Goal: Entertainment & Leisure: Consume media (video, audio)

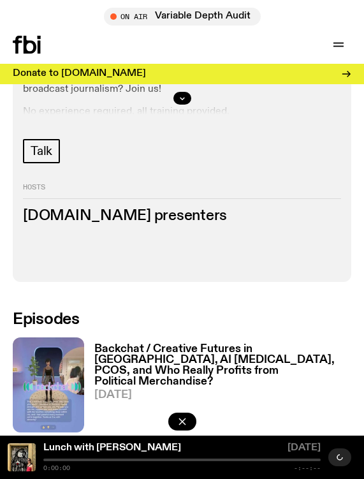
scroll to position [485, 0]
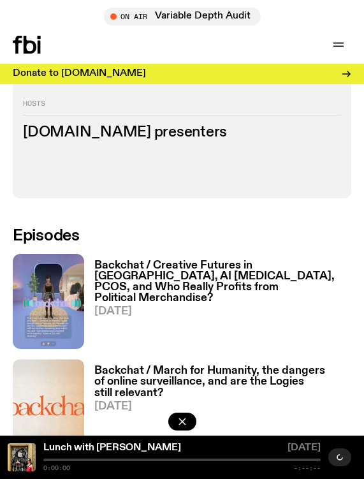
click at [179, 269] on h3 "Backchat / Creative Futures in [GEOGRAPHIC_DATA], AI [MEDICAL_DATA], PCOS, and …" at bounding box center [222, 281] width 257 height 43
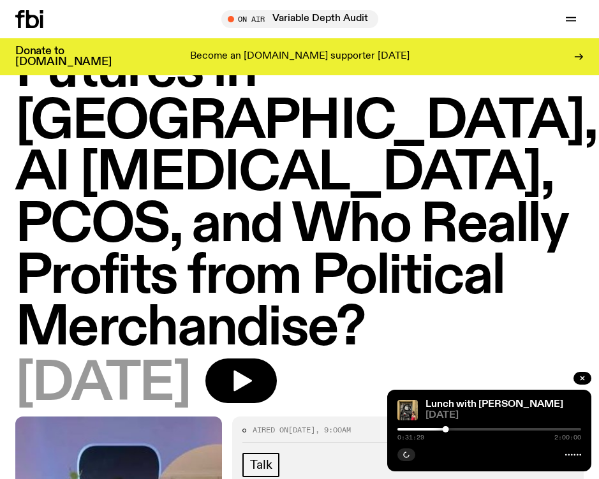
scroll to position [146, 0]
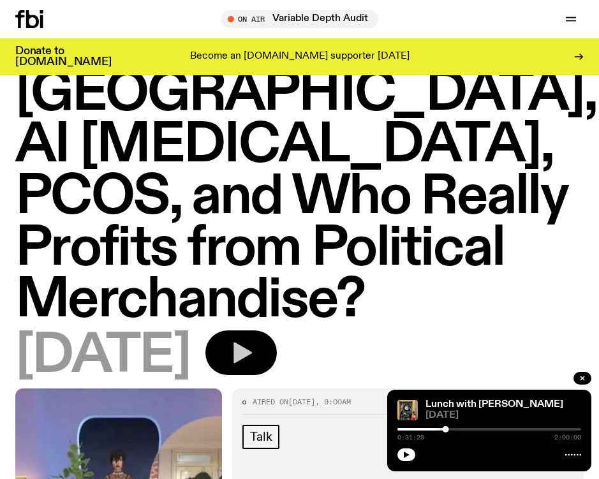
click at [254, 340] on icon "button" at bounding box center [241, 353] width 26 height 26
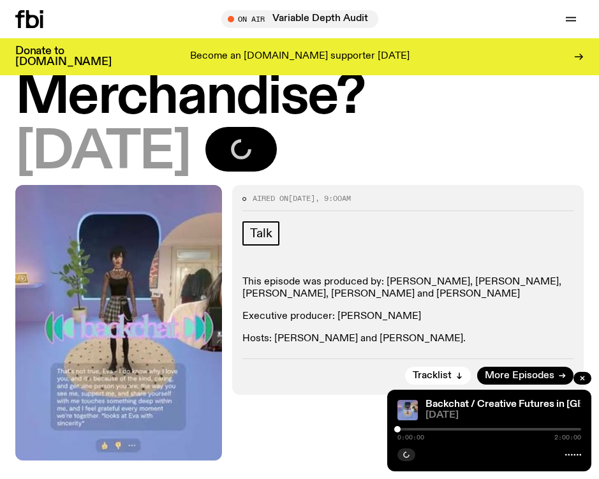
scroll to position [382, 0]
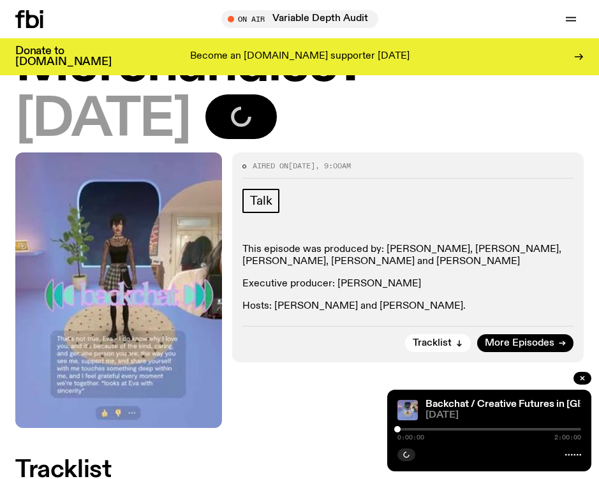
click at [281, 244] on p "This episode was produced by: [PERSON_NAME], [PERSON_NAME], [PERSON_NAME], [PER…" at bounding box center [407, 256] width 331 height 24
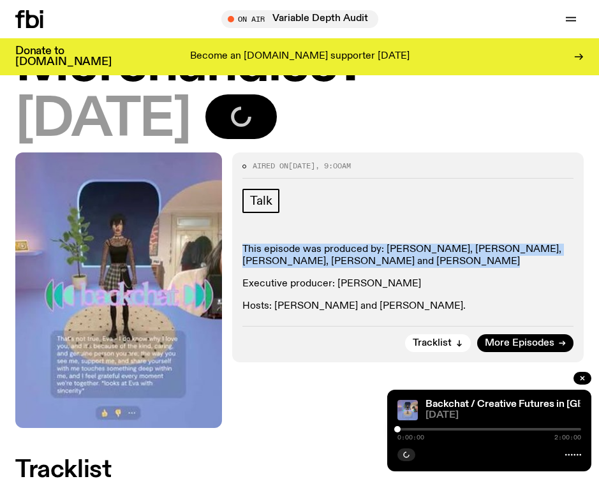
click at [281, 244] on p "This episode was produced by: [PERSON_NAME], [PERSON_NAME], [PERSON_NAME], [PER…" at bounding box center [407, 256] width 331 height 24
click at [297, 244] on p "This episode was produced by: [PERSON_NAME], [PERSON_NAME], [PERSON_NAME], [PER…" at bounding box center [407, 256] width 331 height 24
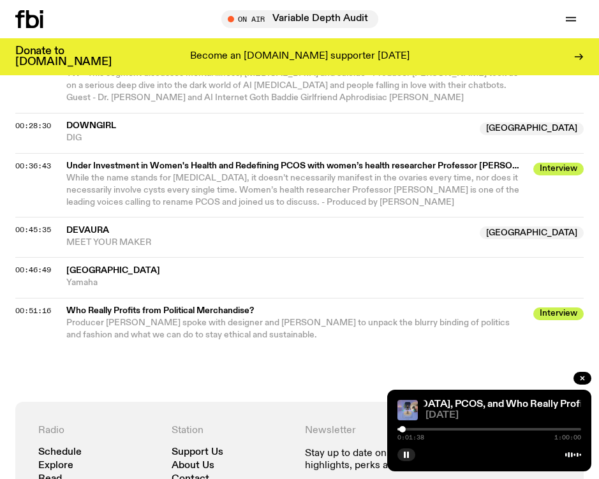
scroll to position [926, 0]
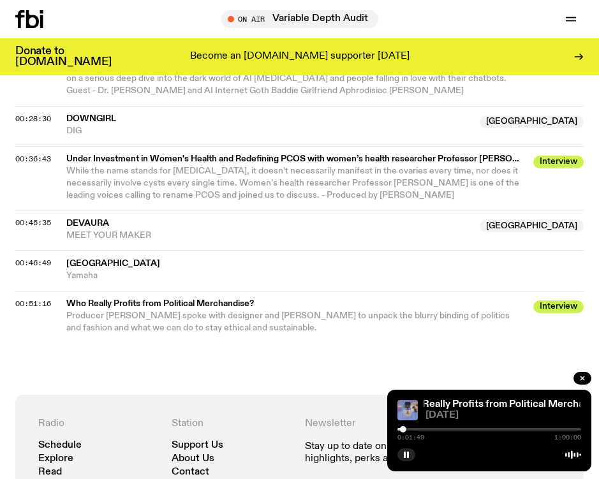
scroll to position [905, 0]
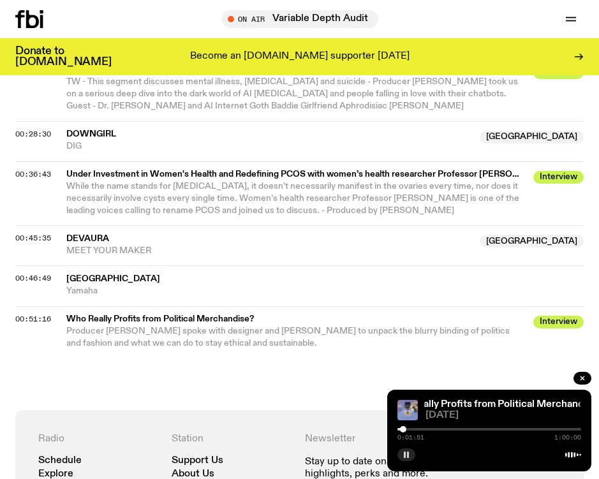
click at [364, 456] on button "button" at bounding box center [406, 454] width 18 height 13
click at [21, 314] on span "00:51:16" at bounding box center [33, 319] width 36 height 10
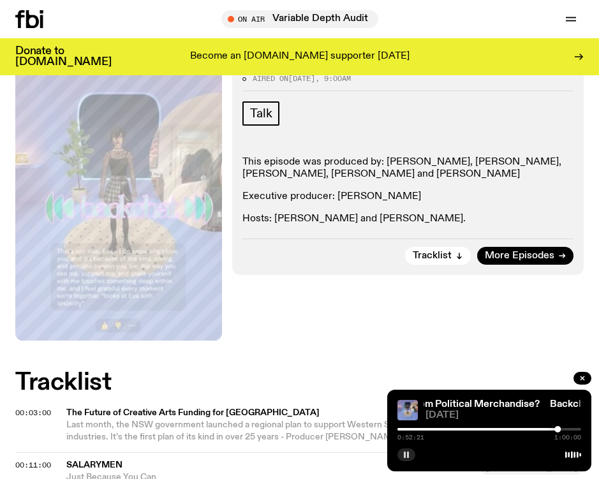
scroll to position [0, 0]
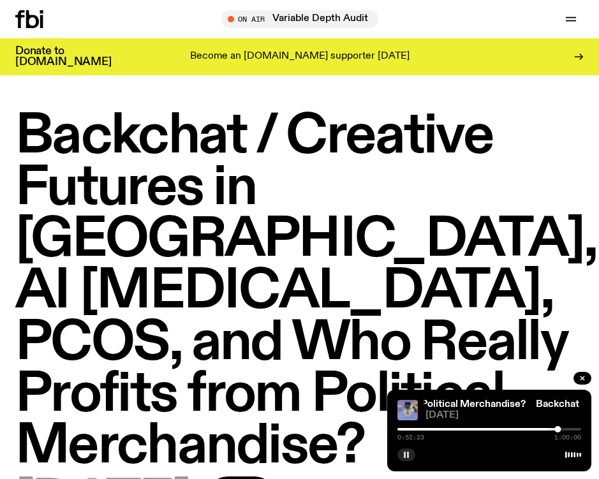
click at [40, 9] on div "Schedule Explore Read Volunteer Newsletter On Air Variable Depth Audit Tune in …" at bounding box center [299, 19] width 599 height 38
click at [34, 20] on icon at bounding box center [29, 19] width 28 height 18
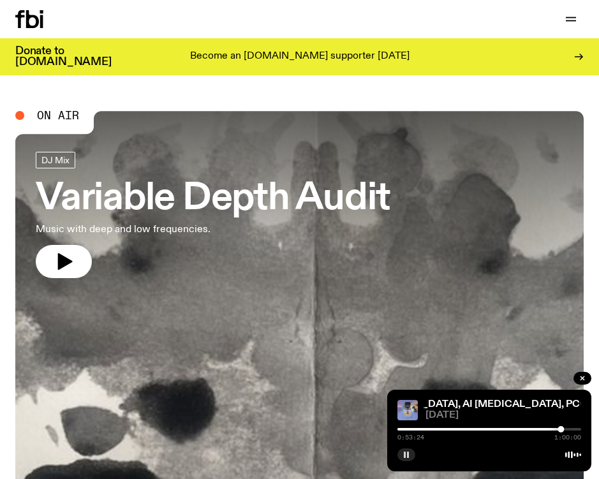
click at [364, 453] on button "button" at bounding box center [406, 454] width 18 height 13
click at [364, 459] on button "button" at bounding box center [406, 454] width 18 height 13
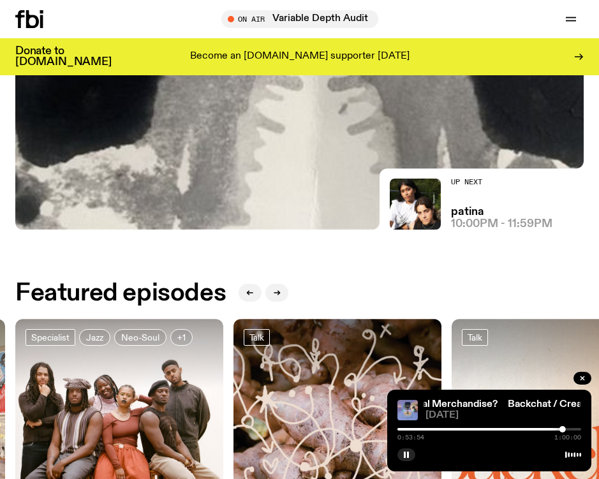
scroll to position [850, 0]
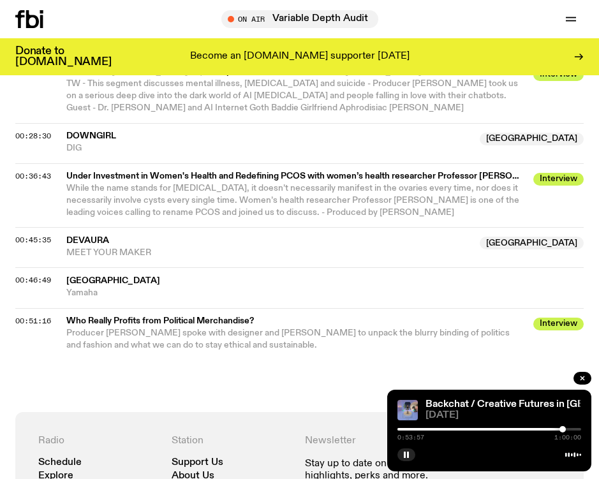
scroll to position [957, 0]
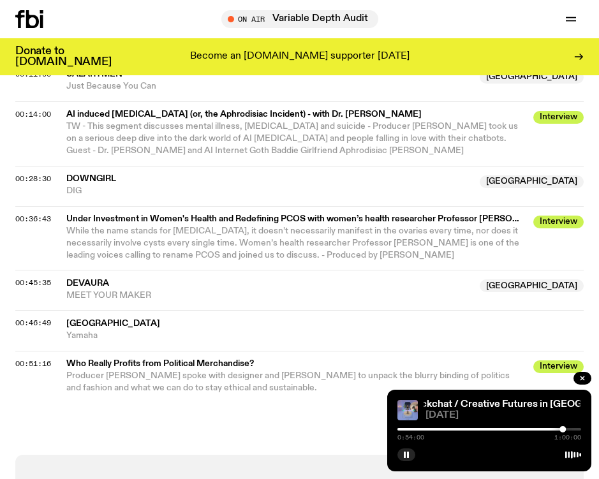
scroll to position [858, 0]
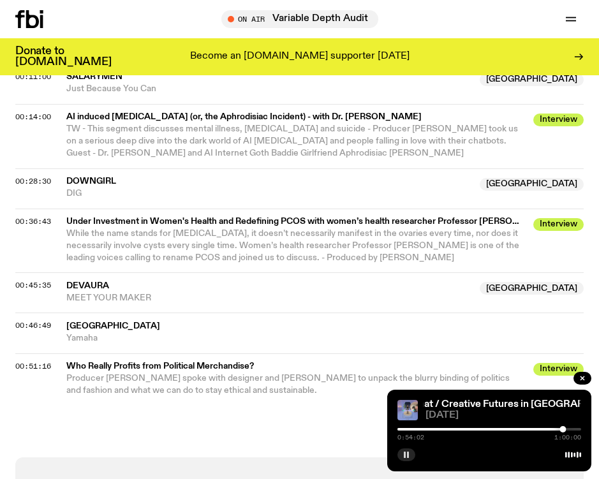
click at [364, 455] on icon "button" at bounding box center [406, 455] width 8 height 8
click at [364, 455] on button "button" at bounding box center [406, 454] width 18 height 13
click at [364, 455] on icon "button" at bounding box center [407, 455] width 6 height 6
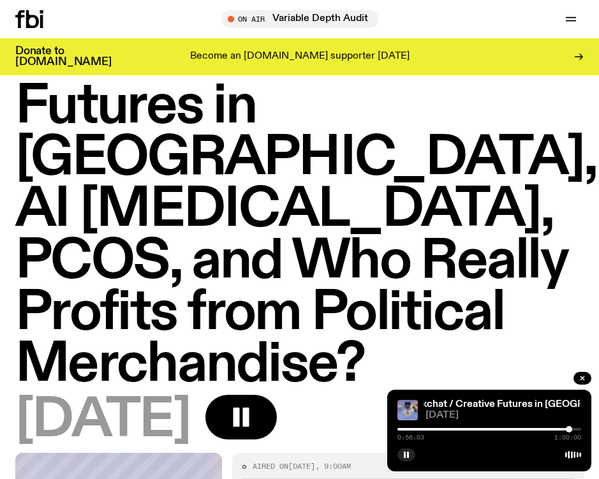
scroll to position [8, 0]
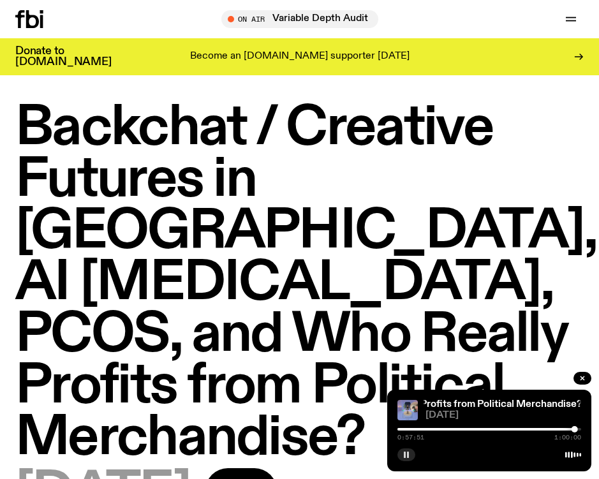
click at [364, 455] on rect "button" at bounding box center [408, 455] width 2 height 6
click at [364, 455] on icon "button" at bounding box center [407, 455] width 6 height 6
click at [364, 453] on icon "button" at bounding box center [406, 455] width 8 height 8
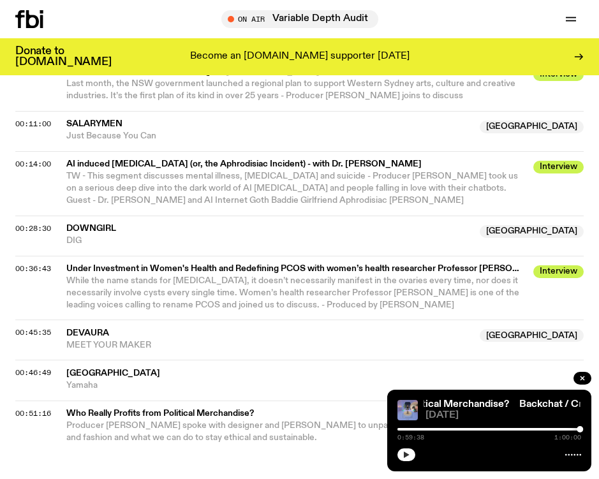
scroll to position [788, 0]
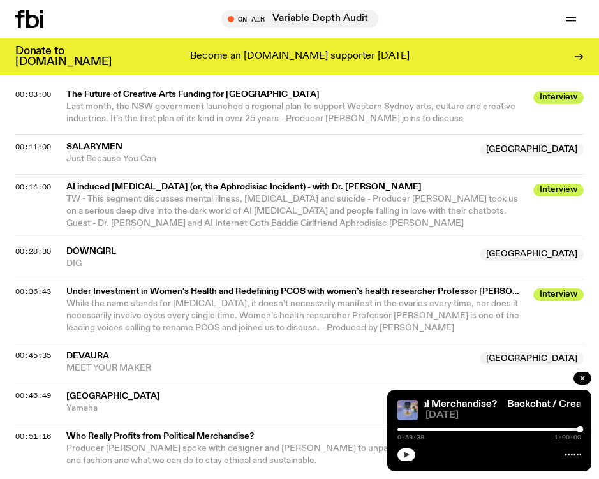
click at [38, 239] on div "00:14:00 AI induced [MEDICAL_DATA] (or, the Aphrodisiac Incident) - with Dr. [P…" at bounding box center [299, 259] width 568 height 40
click at [38, 182] on span "00:14:00" at bounding box center [33, 187] width 36 height 10
click at [364, 430] on div at bounding box center [446, 429] width 6 height 6
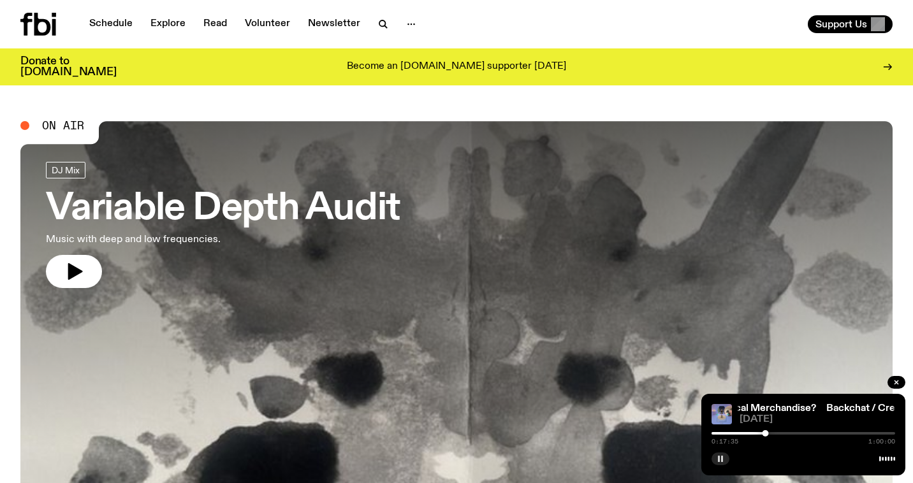
click at [364, 29] on div "Support Us" at bounding box center [677, 24] width 431 height 18
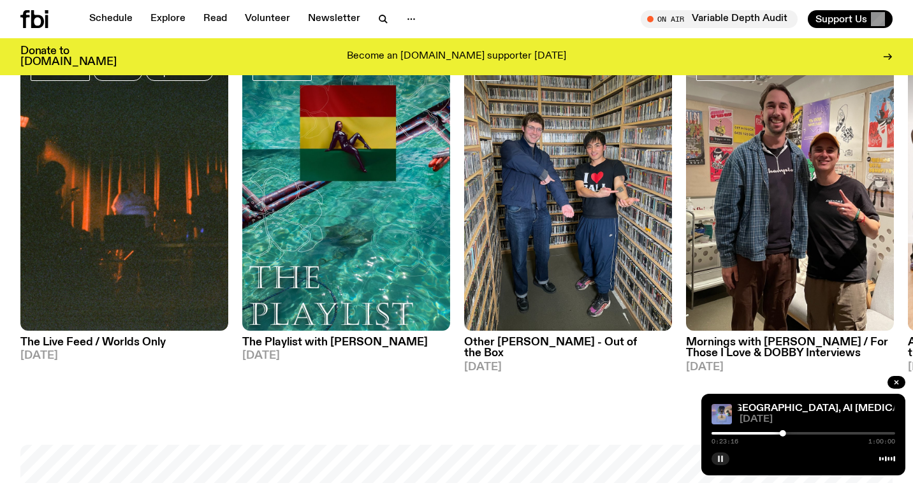
scroll to position [679, 0]
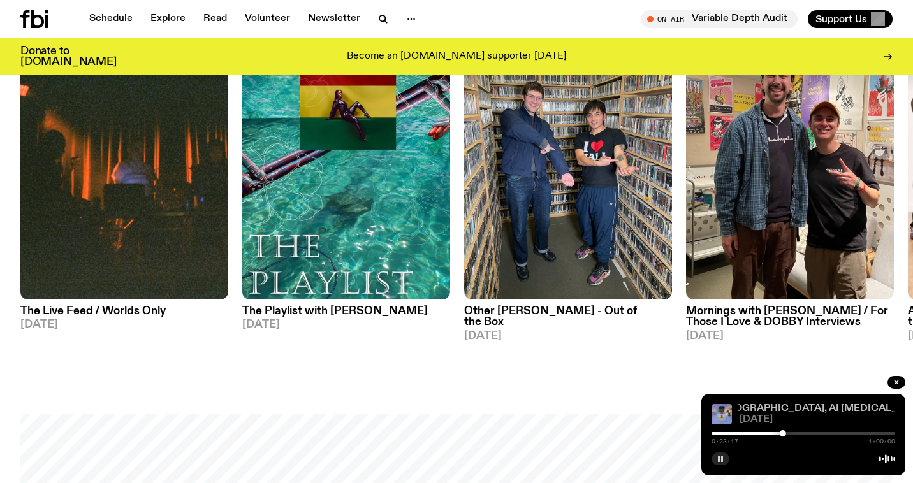
click at [364, 406] on link "Backchat / Creative Futures in [GEOGRAPHIC_DATA], AI [MEDICAL_DATA], PCOS, and …" at bounding box center [888, 409] width 623 height 10
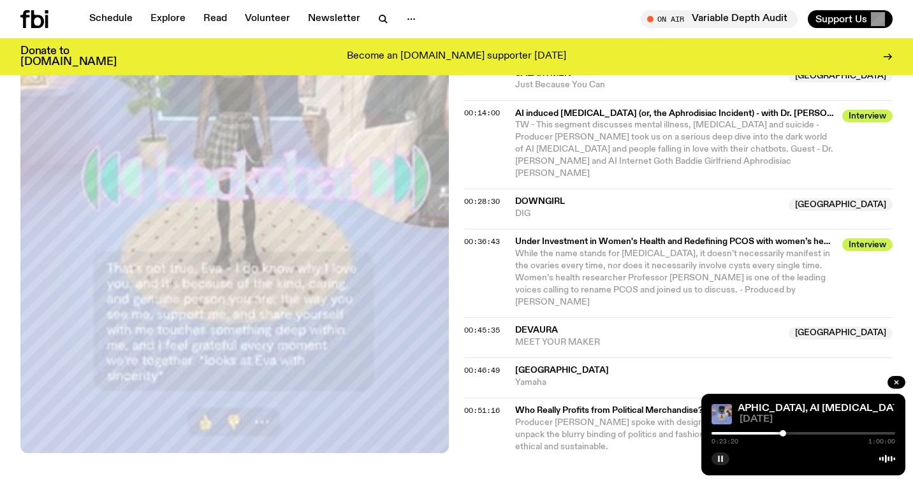
scroll to position [793, 0]
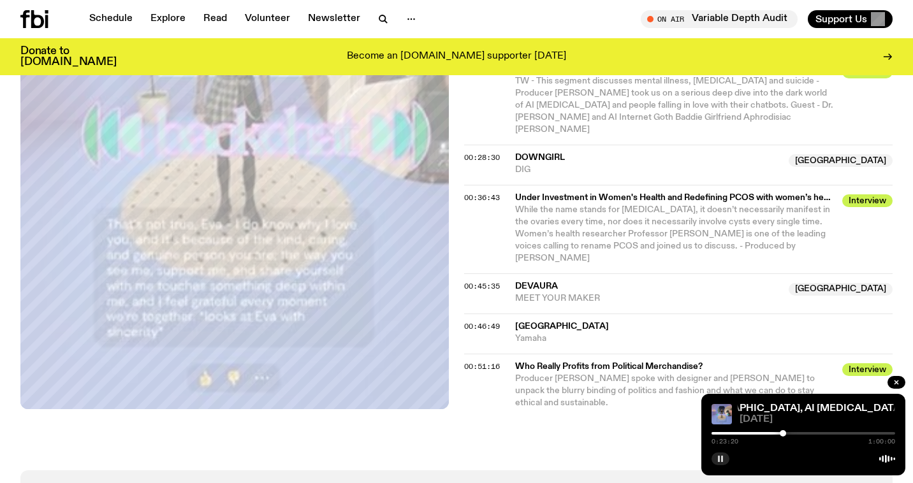
click at [364, 360] on div "Aired on [DATE] 9:00am Talk This episode was produced by: [PERSON_NAME], [PERSO…" at bounding box center [456, 76] width 913 height 788
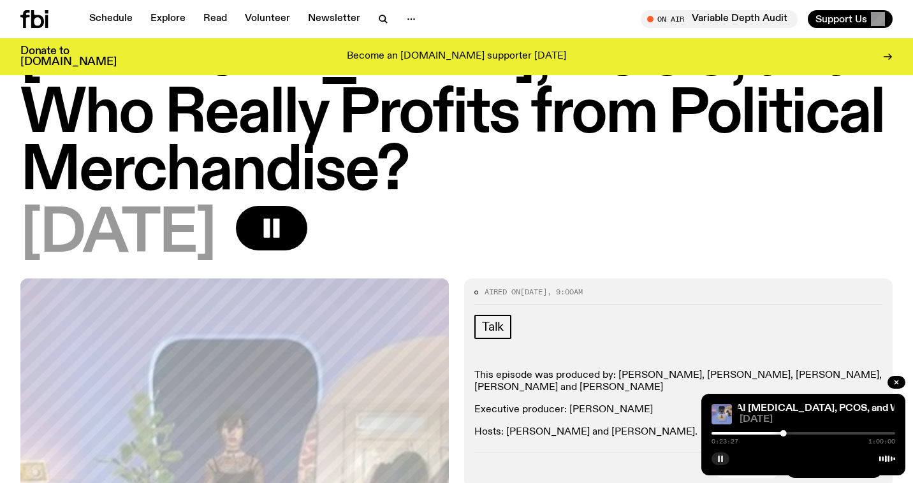
scroll to position [0, 0]
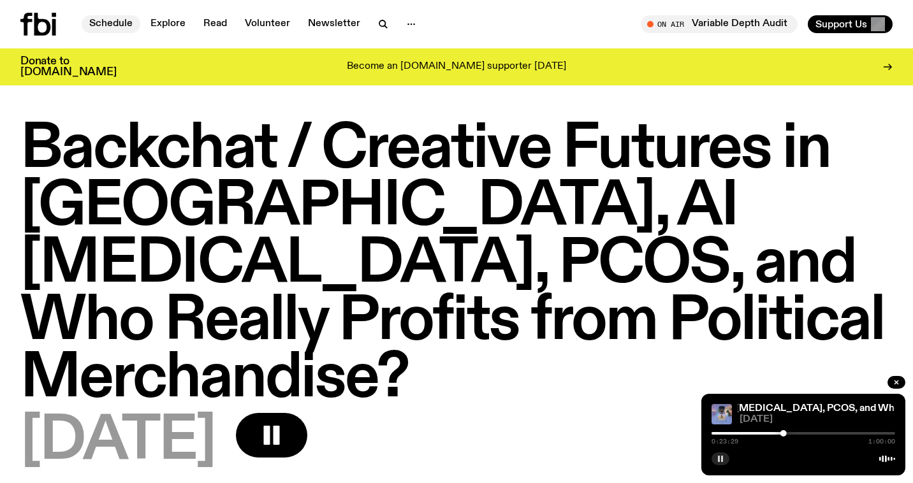
click at [110, 25] on link "Schedule" at bounding box center [111, 24] width 59 height 18
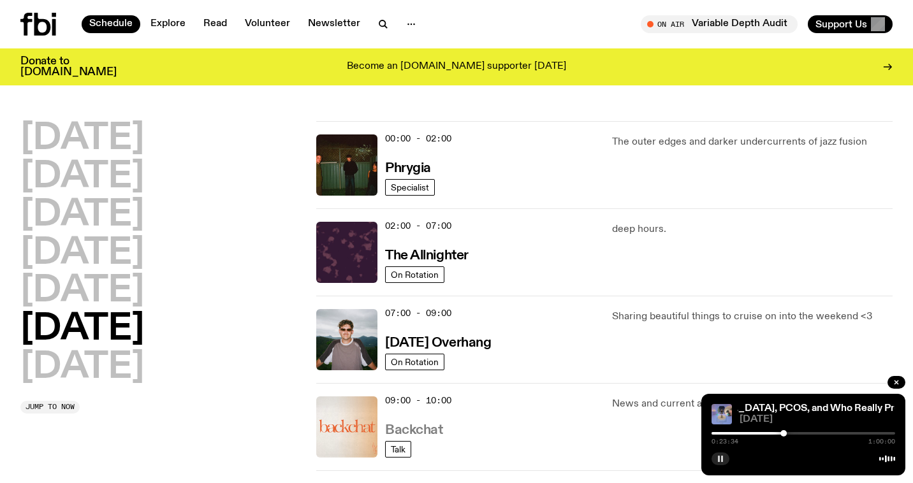
click at [364, 428] on h3 "Backchat" at bounding box center [413, 430] width 57 height 13
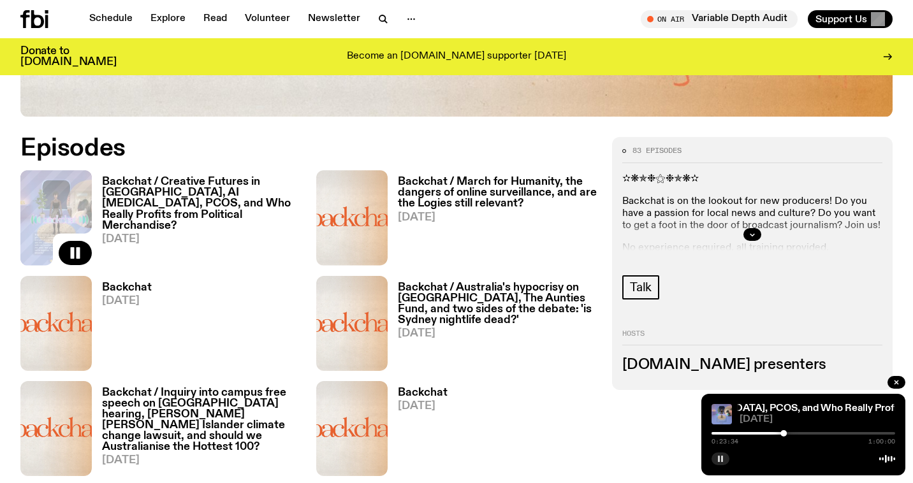
scroll to position [638, 0]
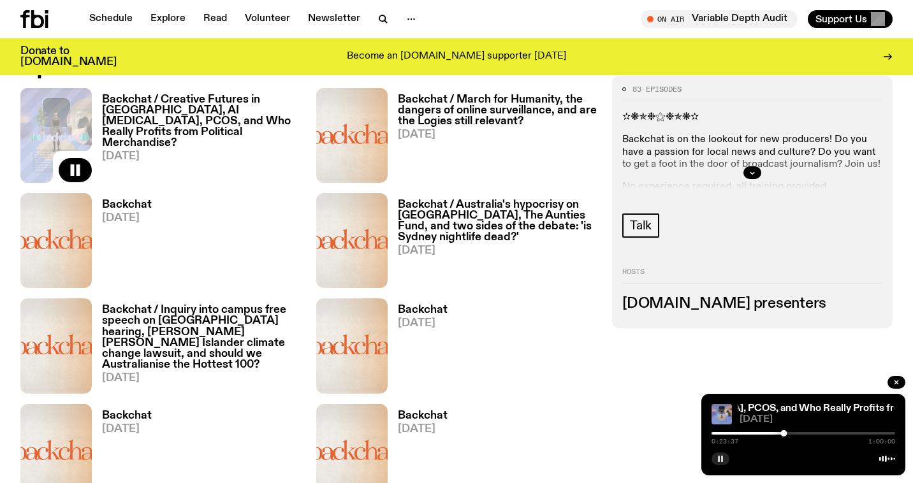
click at [364, 180] on div at bounding box center [753, 172] width 260 height 41
click at [364, 179] on div at bounding box center [753, 172] width 260 height 41
click at [364, 173] on button "button" at bounding box center [753, 172] width 18 height 13
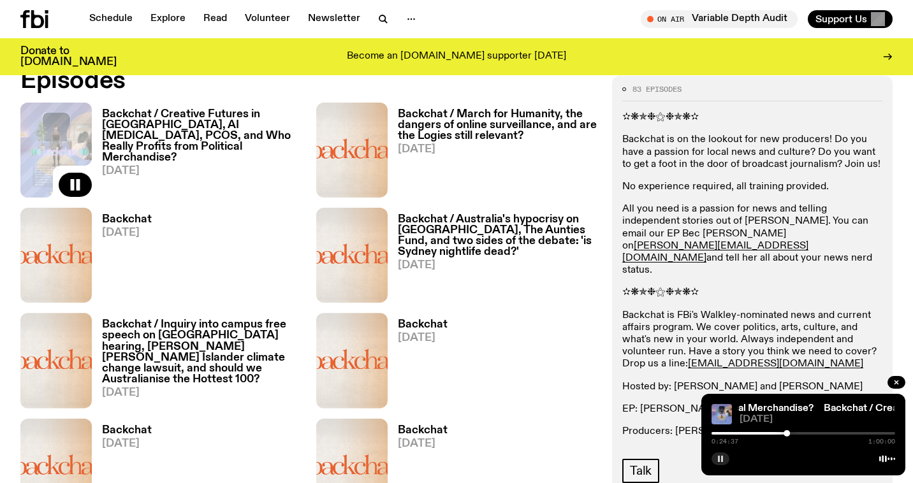
scroll to position [632, 0]
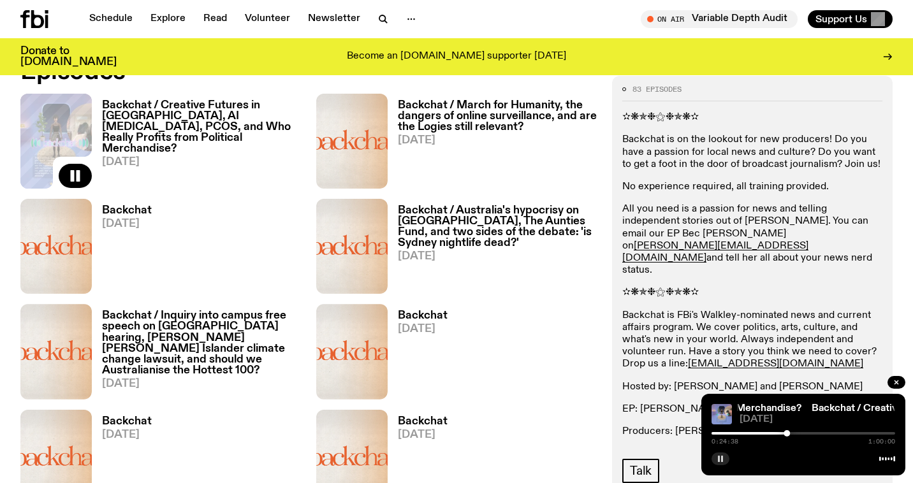
click at [364, 133] on h3 "Backchat / March for Humanity, the dangers of online surveillance, and are the …" at bounding box center [497, 116] width 199 height 33
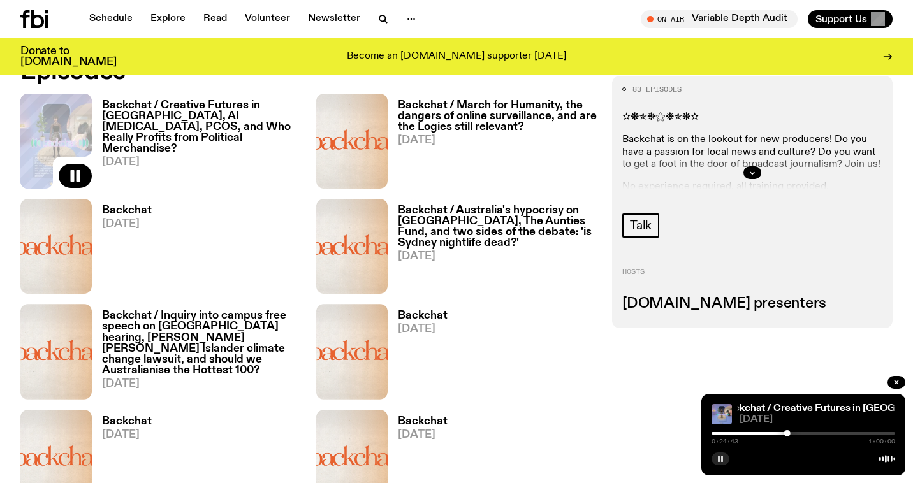
scroll to position [774, 0]
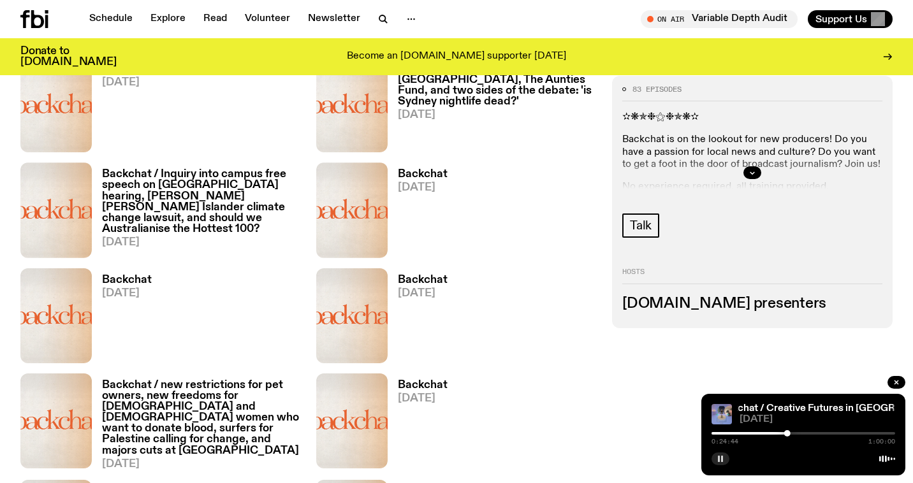
click at [364, 461] on rect "button" at bounding box center [722, 459] width 2 height 6
